Goal: Check status: Check status

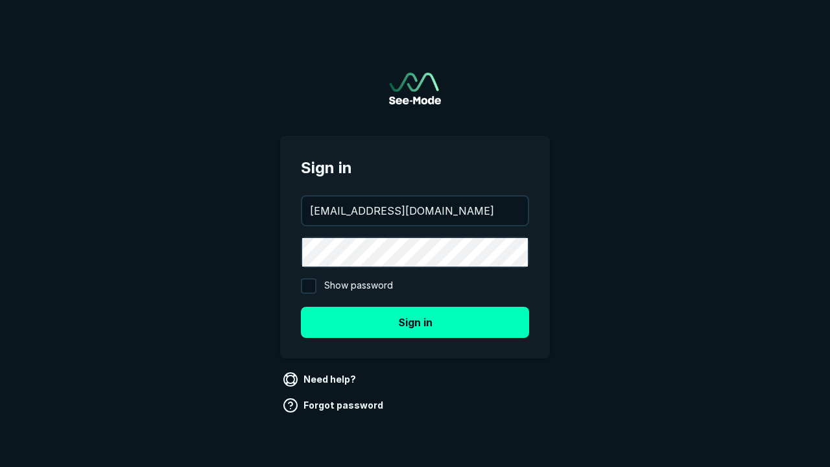
type input "[EMAIL_ADDRESS][DOMAIN_NAME]"
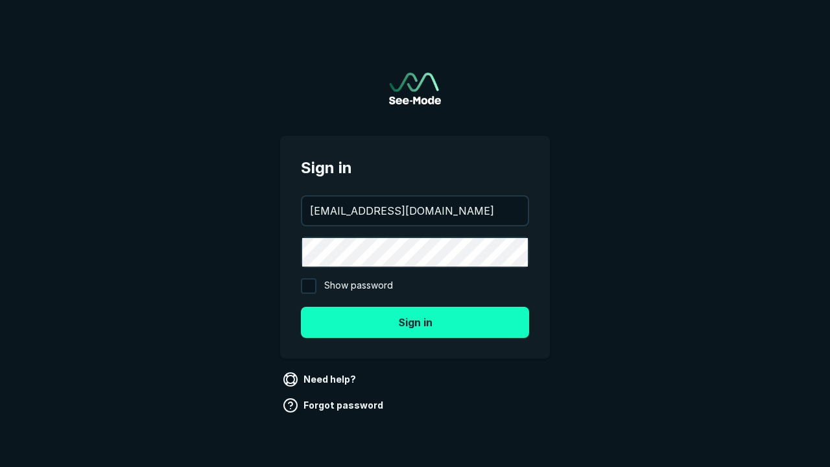
click at [415, 322] on button "Sign in" at bounding box center [415, 322] width 228 height 31
